Goal: Task Accomplishment & Management: Manage account settings

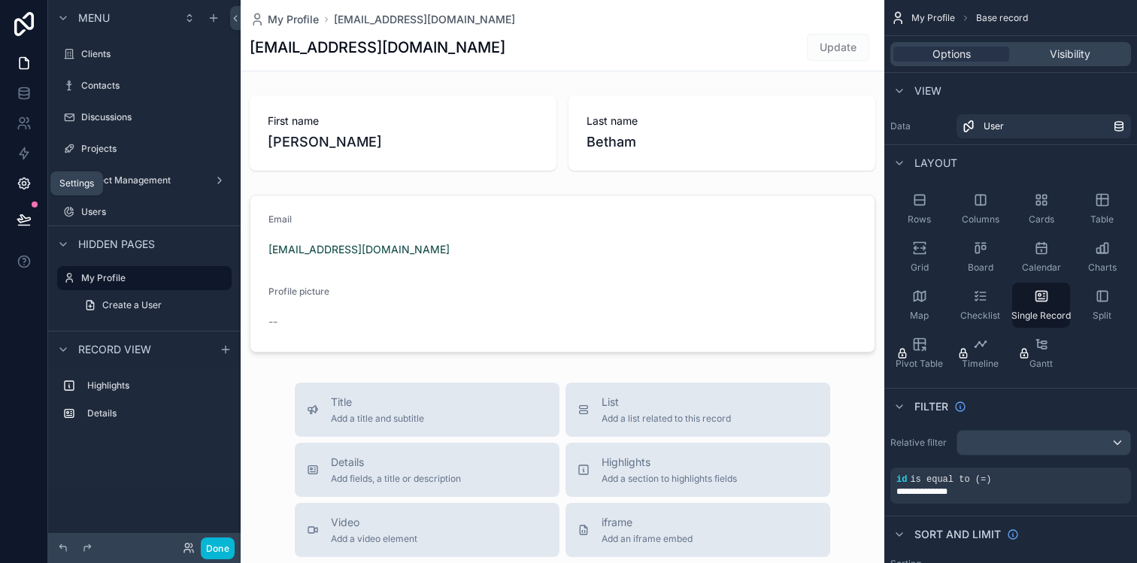
click at [30, 184] on icon at bounding box center [24, 183] width 15 height 15
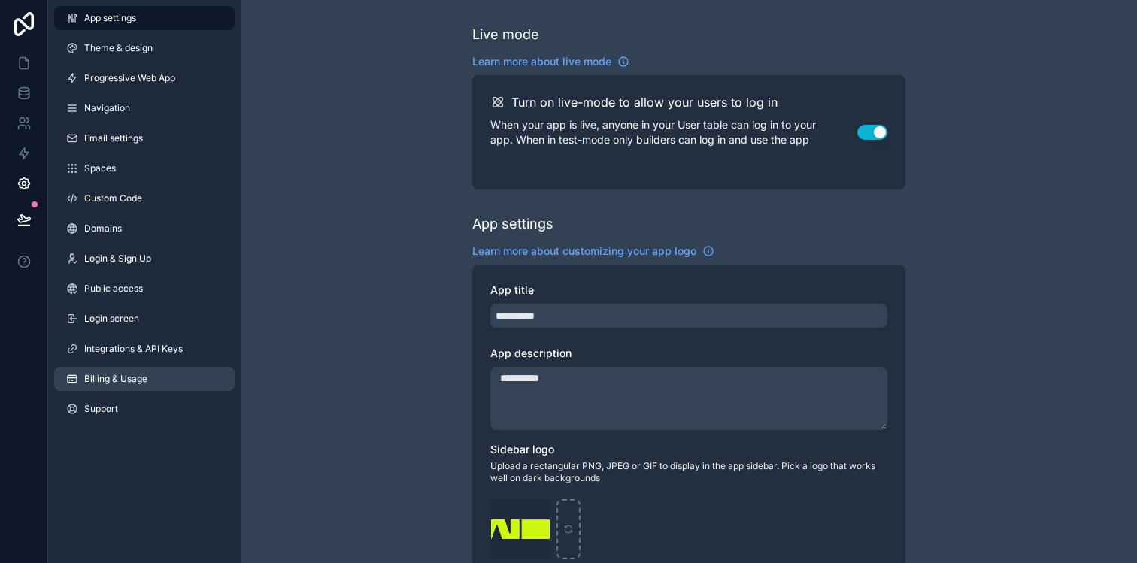
click at [105, 379] on span "Billing & Usage" at bounding box center [115, 379] width 63 height 12
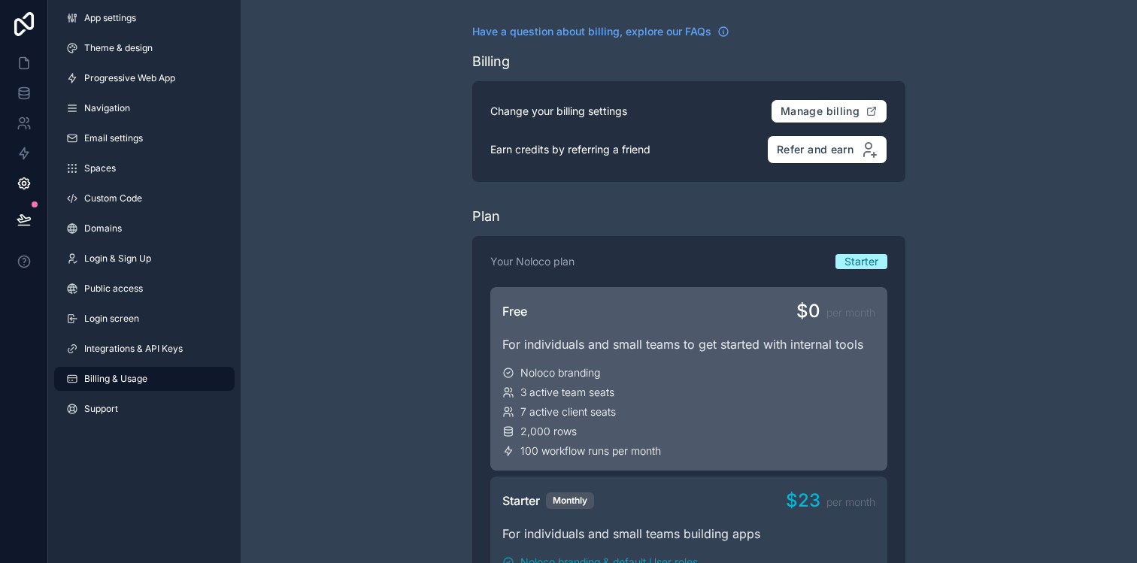
click at [819, 376] on div "Noloco branding" at bounding box center [688, 373] width 373 height 15
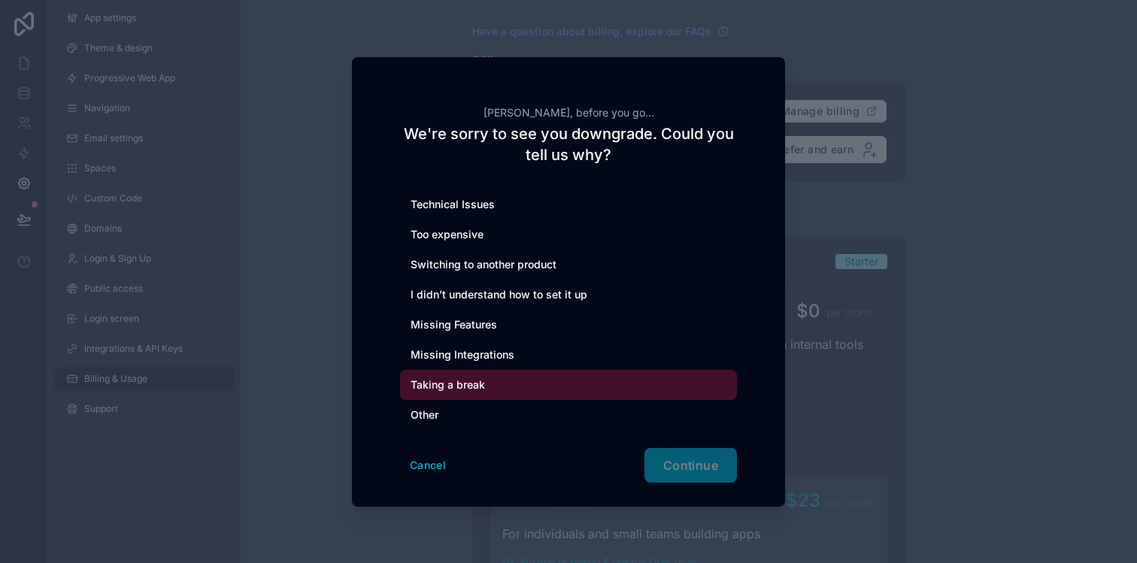
click at [492, 386] on div "Taking a break" at bounding box center [568, 385] width 337 height 30
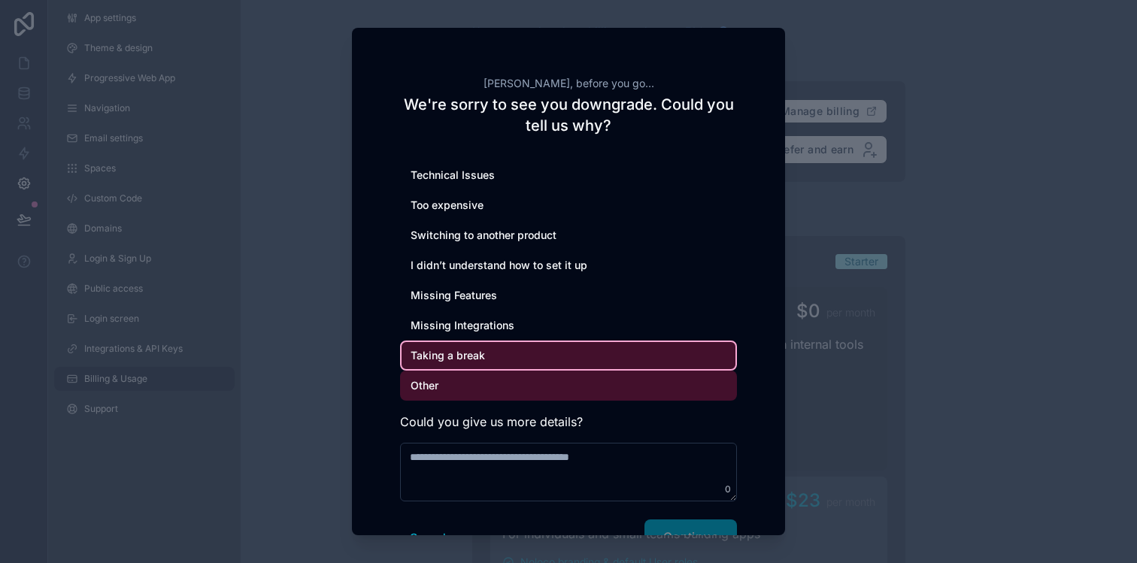
click at [522, 391] on div "Other" at bounding box center [568, 386] width 337 height 30
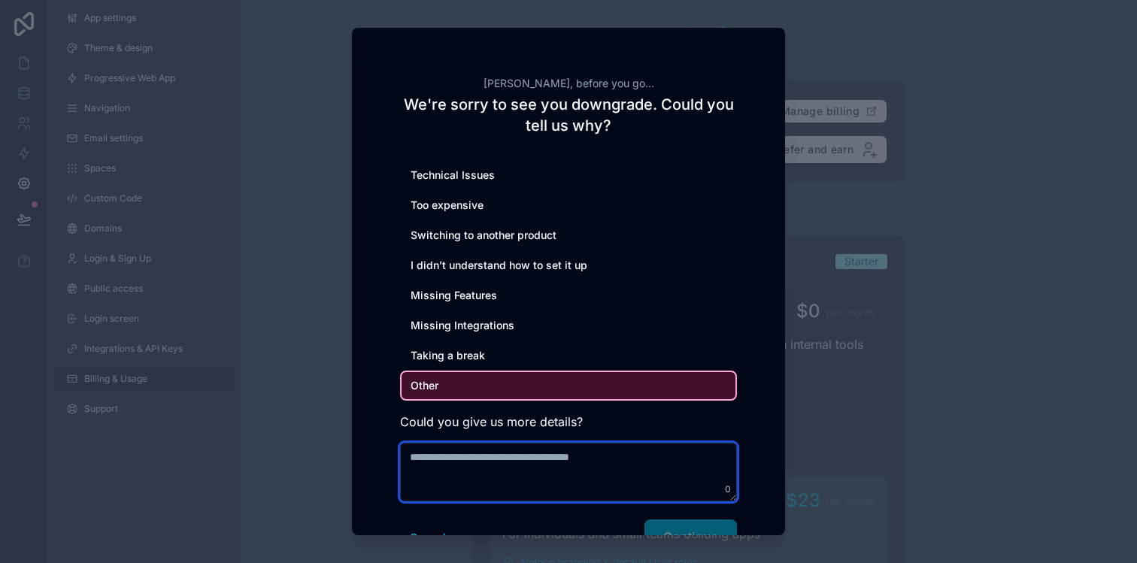
click at [499, 463] on textarea at bounding box center [568, 472] width 337 height 59
type textarea "**********"
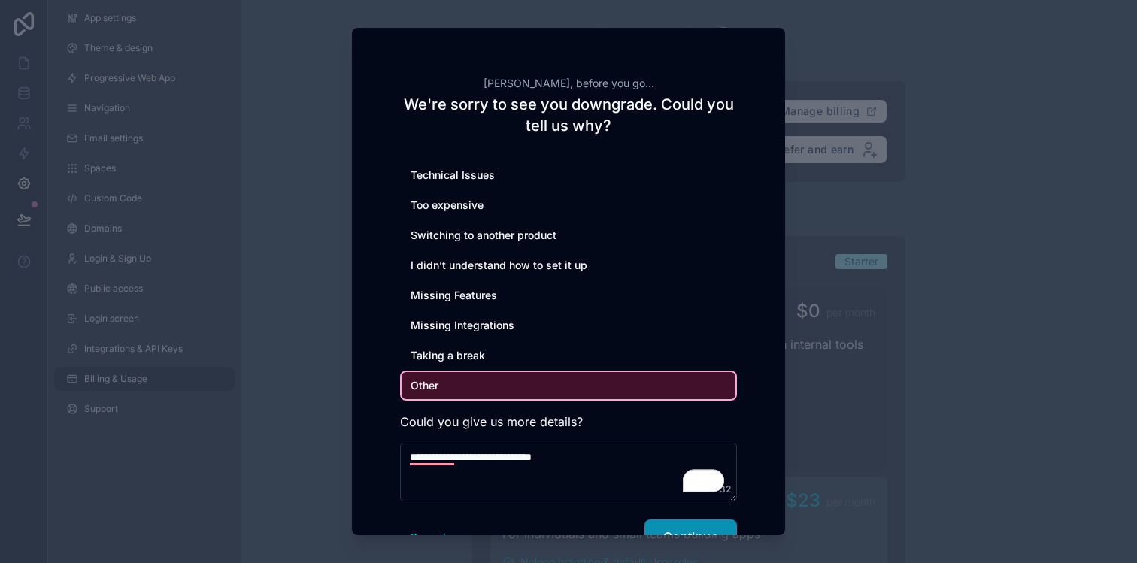
click at [706, 526] on button "Continue" at bounding box center [691, 537] width 93 height 35
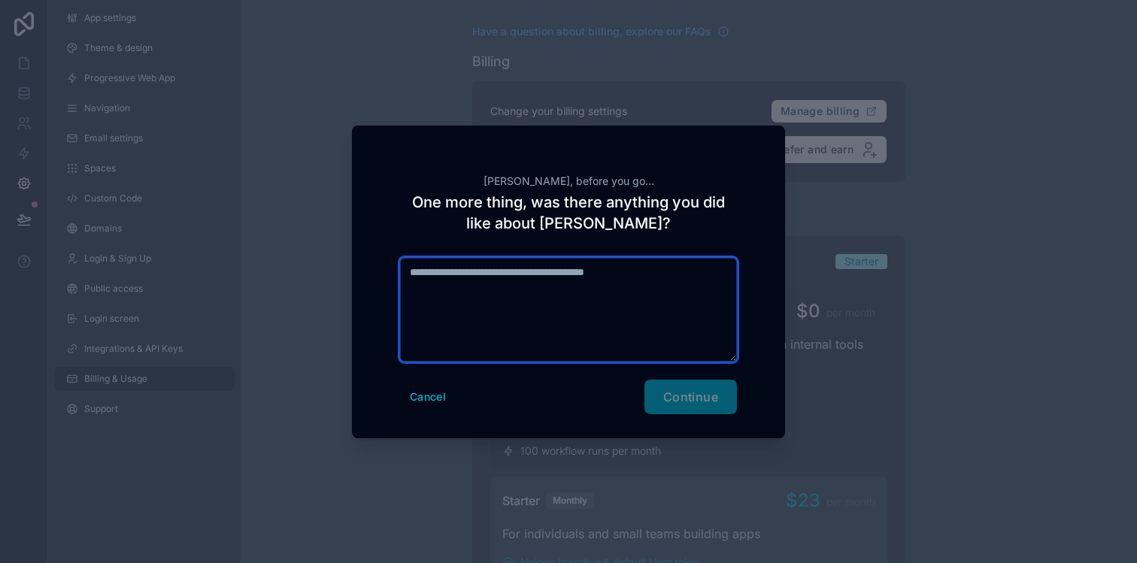
click at [576, 278] on textarea at bounding box center [568, 310] width 337 height 104
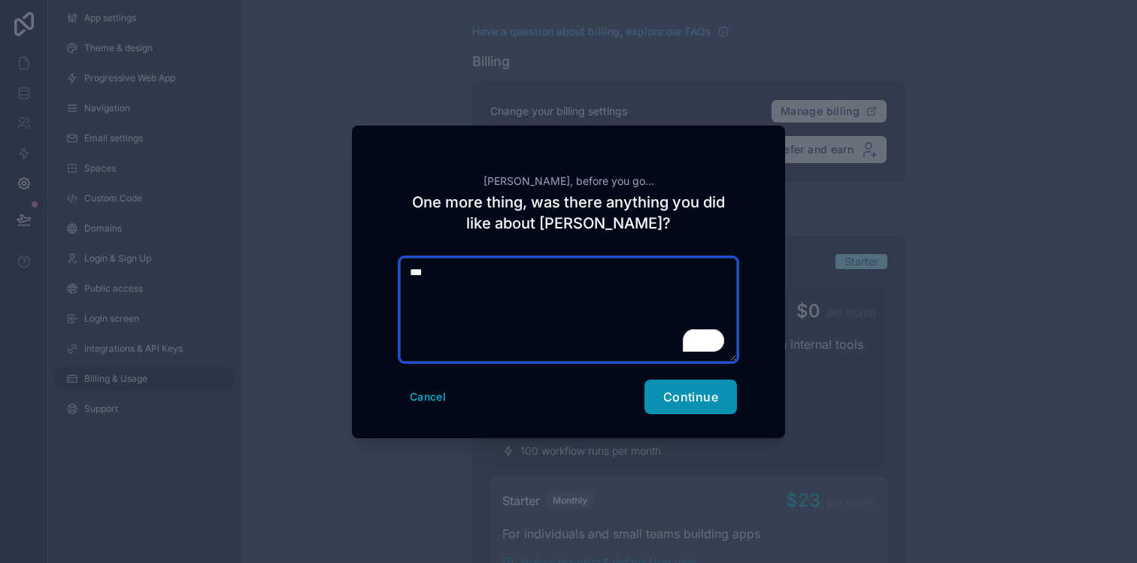
type textarea "***"
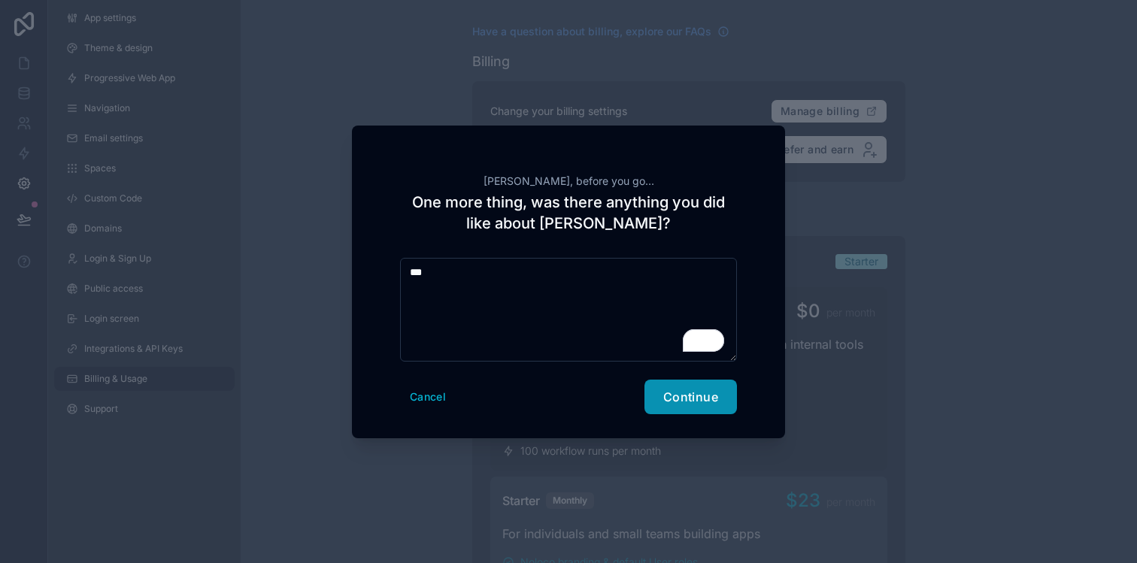
click at [673, 400] on span "Continue" at bounding box center [690, 397] width 55 height 15
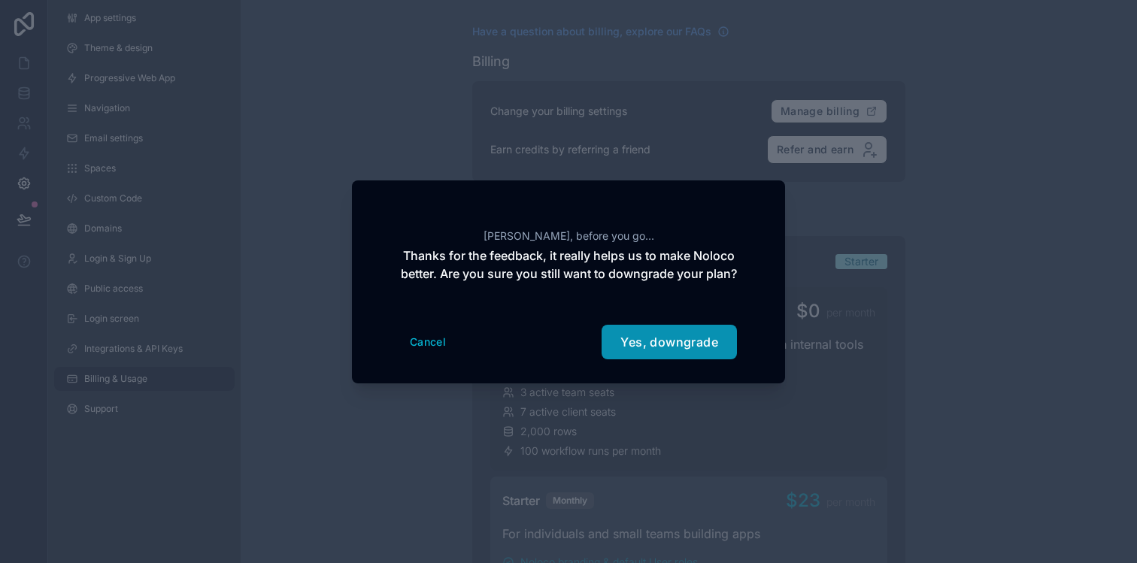
click at [670, 350] on span "Yes, downgrade" at bounding box center [670, 342] width 98 height 15
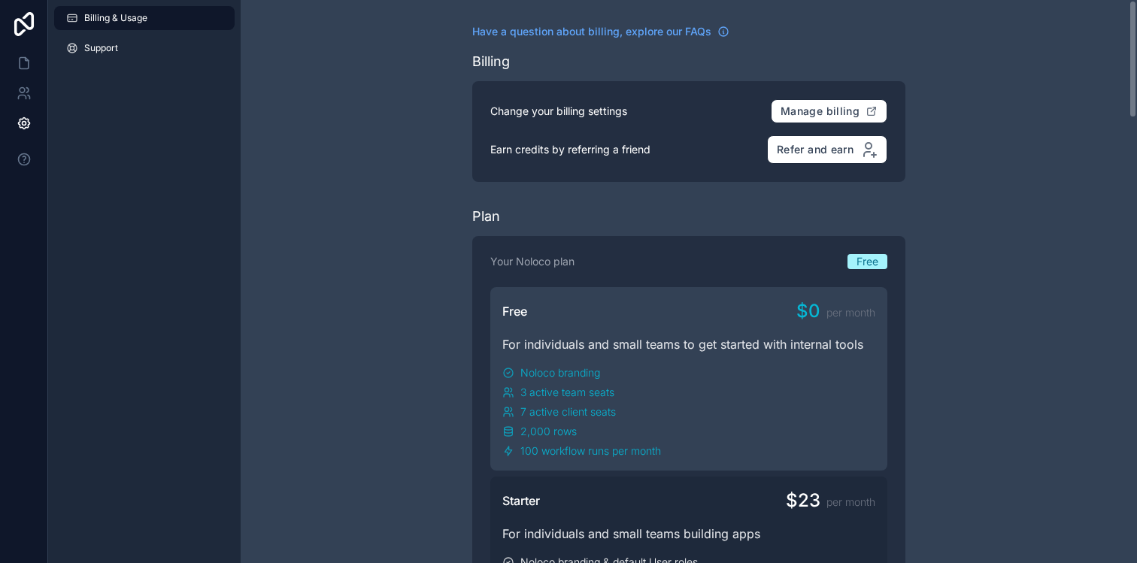
click at [23, 123] on icon at bounding box center [24, 123] width 15 height 15
click at [27, 99] on icon at bounding box center [24, 93] width 15 height 15
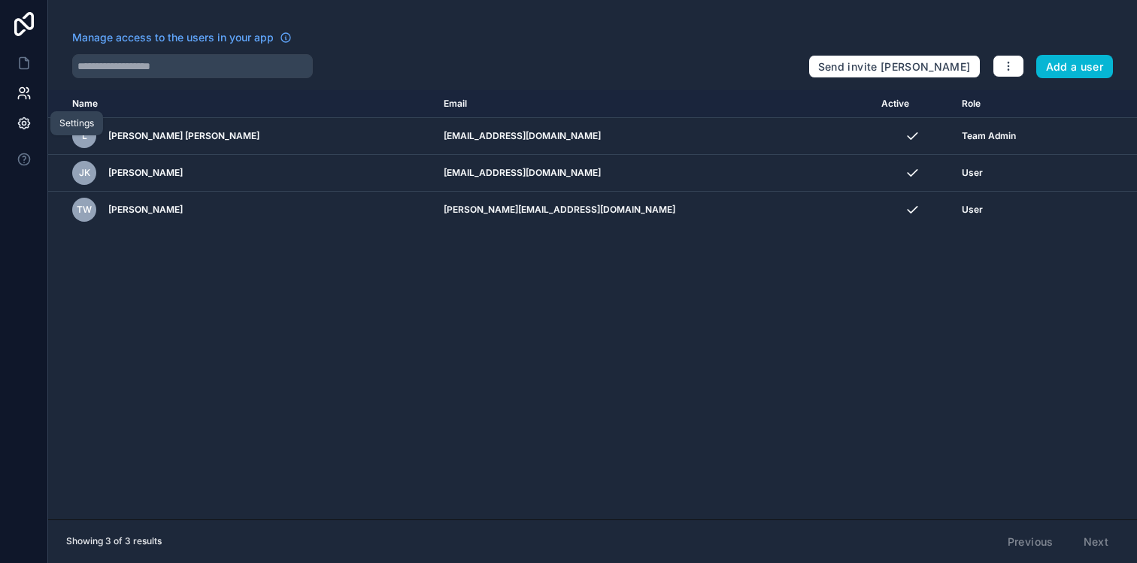
click at [24, 120] on icon at bounding box center [24, 123] width 15 height 15
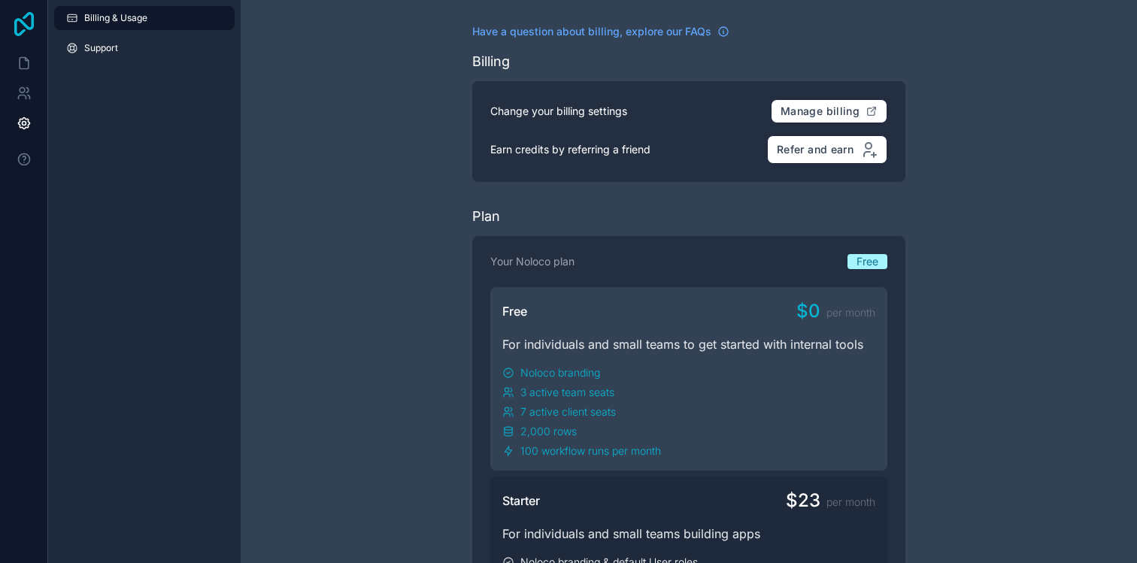
click at [20, 24] on icon at bounding box center [24, 24] width 30 height 24
